Goal: Task Accomplishment & Management: Use online tool/utility

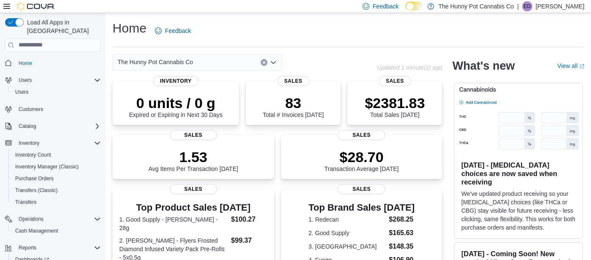
click at [102, 99] on div "Load All Apps in [GEOGRAPHIC_DATA] Home Users Users Customers Catalog Inventory…" at bounding box center [53, 152] width 102 height 274
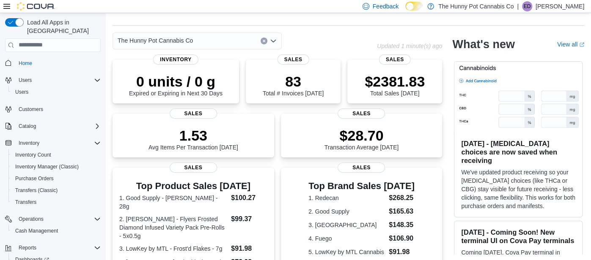
scroll to position [33, 0]
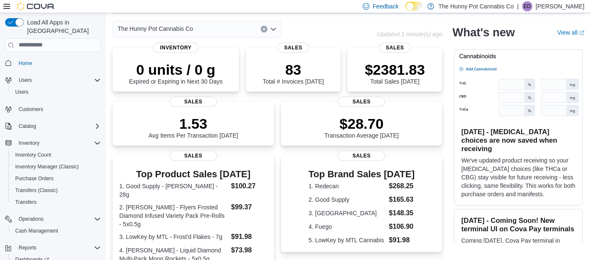
click at [103, 179] on div "Load All Apps in [GEOGRAPHIC_DATA] Home Users Users Customers Catalog Inventory…" at bounding box center [53, 152] width 102 height 274
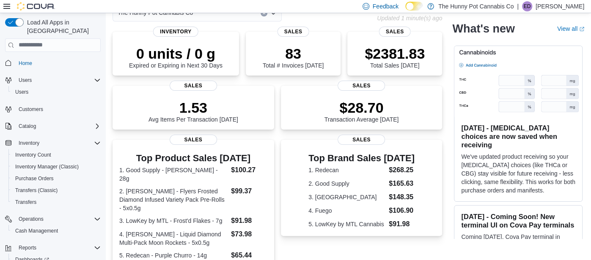
scroll to position [50, 0]
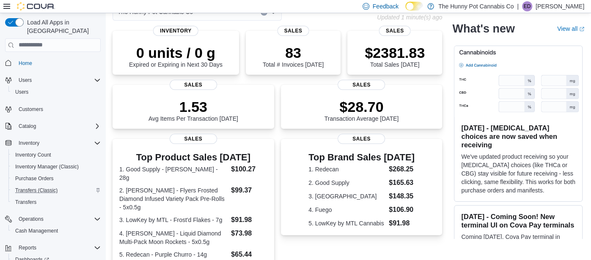
click at [97, 188] on icon "Complex example" at bounding box center [98, 190] width 5 height 5
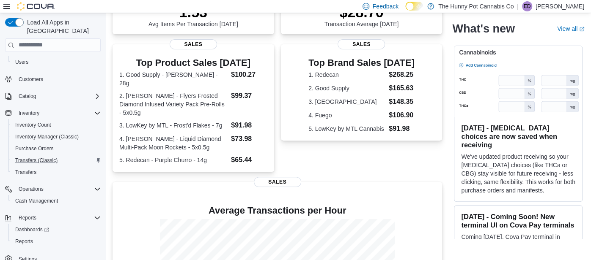
scroll to position [152, 0]
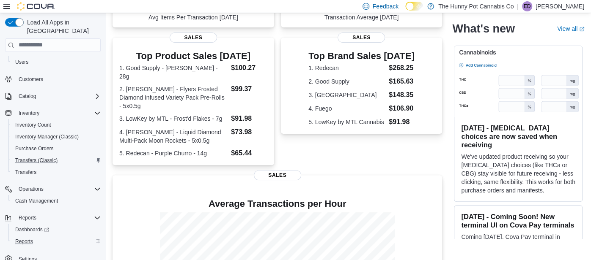
click at [37, 237] on div "Reports" at bounding box center [56, 242] width 89 height 10
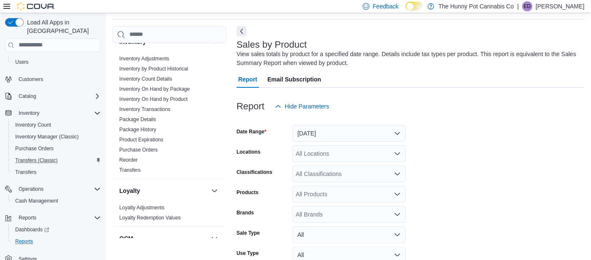
scroll to position [151, 0]
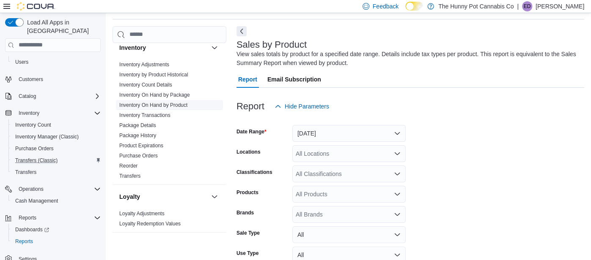
click at [176, 102] on link "Inventory On Hand by Product" at bounding box center [153, 105] width 68 height 6
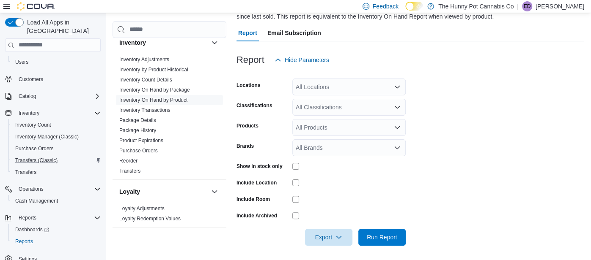
scroll to position [76, 0]
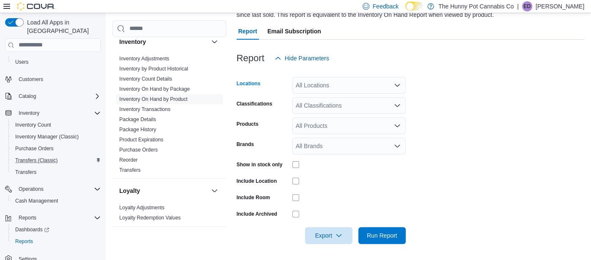
click at [400, 82] on div "All Locations" at bounding box center [348, 85] width 113 height 17
type input "****"
click at [370, 103] on div "[STREET_ADDRESS][PERSON_NAME]" at bounding box center [348, 100] width 103 height 8
click at [449, 128] on form "Locations [STREET_ADDRESS][PERSON_NAME] Classifications All Classifications Pro…" at bounding box center [410, 156] width 348 height 178
click at [363, 108] on div "All Classifications" at bounding box center [348, 105] width 113 height 17
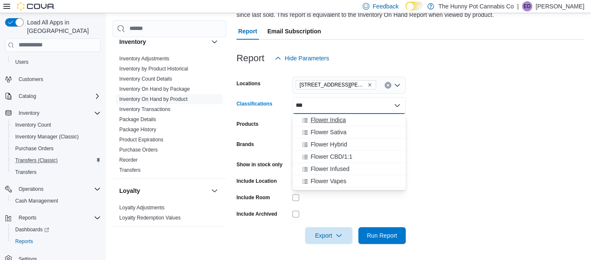
type input "***"
click at [334, 118] on span "Flower Indica" at bounding box center [327, 120] width 35 height 8
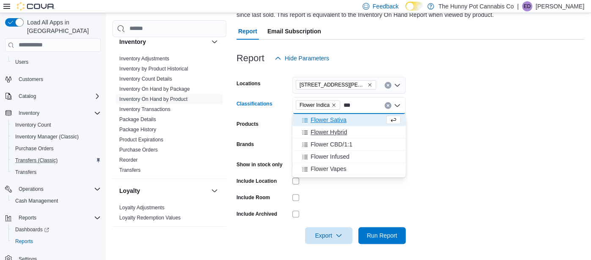
type input "***"
click at [354, 134] on div "Flower Hybrid" at bounding box center [348, 132] width 103 height 8
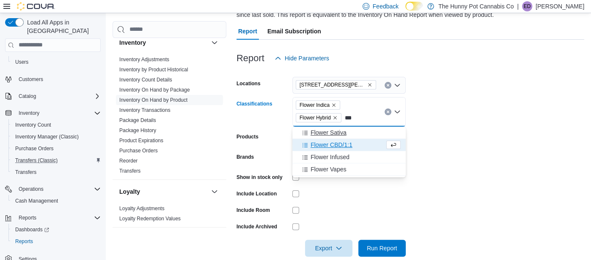
type input "***"
click at [322, 132] on span "Flower Sativa" at bounding box center [328, 133] width 36 height 8
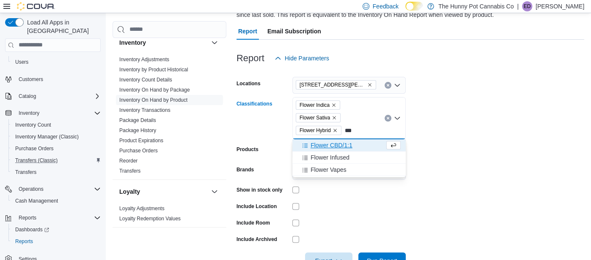
type input "***"
click at [327, 149] on span "Flower CBD/1:1" at bounding box center [331, 145] width 42 height 8
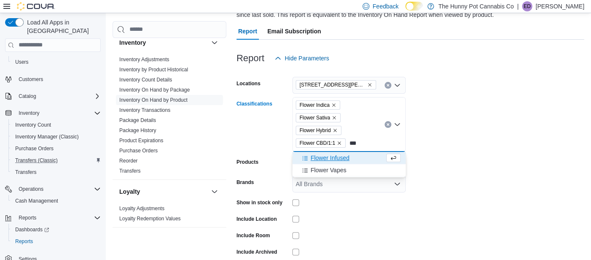
type input "***"
click at [332, 156] on span "Flower Infused" at bounding box center [329, 158] width 39 height 8
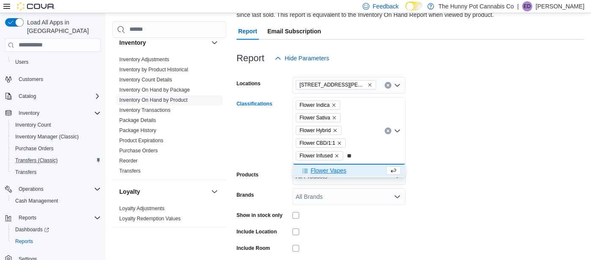
type input "*"
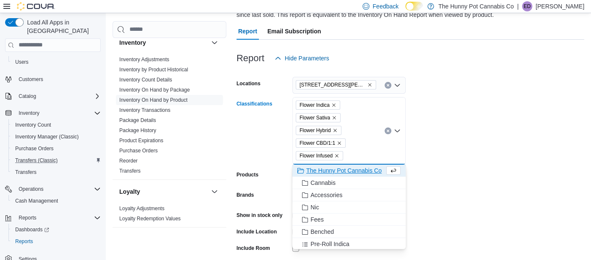
click at [447, 179] on form "Locations [STREET_ADDRESS][PERSON_NAME] Classifications Flower Indica Flower Sa…" at bounding box center [410, 181] width 348 height 228
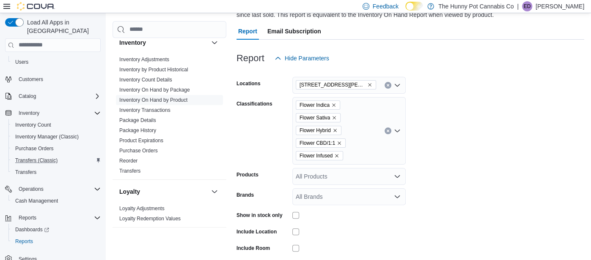
click at [508, 137] on form "Locations [STREET_ADDRESS][PERSON_NAME] Classifications Flower Indica Flower Sa…" at bounding box center [410, 181] width 348 height 228
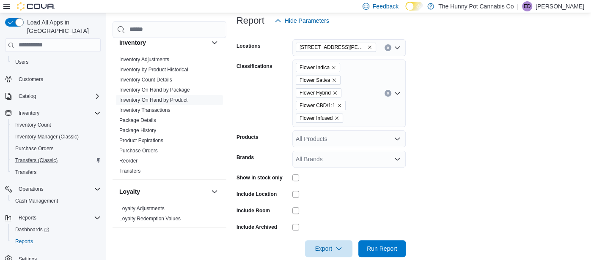
scroll to position [127, 0]
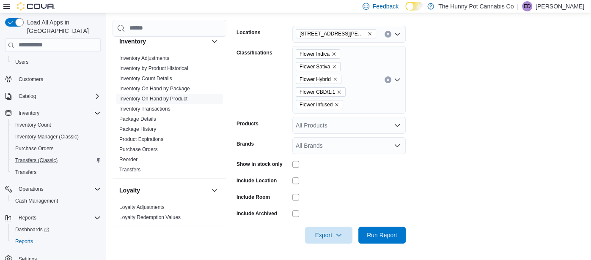
click at [321, 224] on div at bounding box center [410, 223] width 348 height 7
click at [325, 232] on span "Export" at bounding box center [328, 235] width 37 height 17
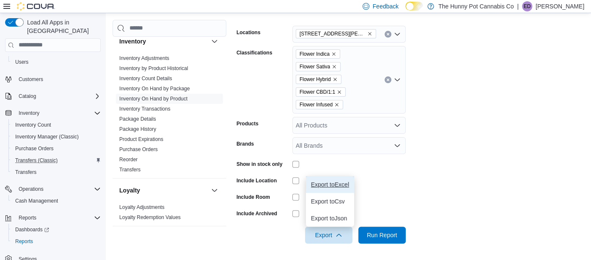
click at [327, 184] on span "Export to Excel" at bounding box center [330, 184] width 38 height 7
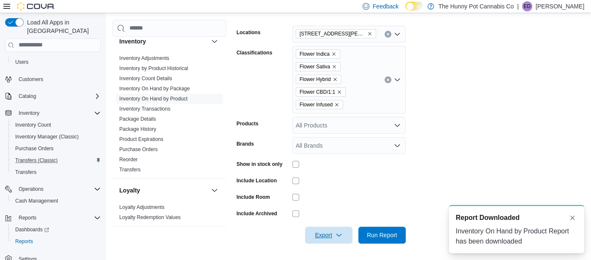
scroll to position [0, 0]
